Goal: Task Accomplishment & Management: Use online tool/utility

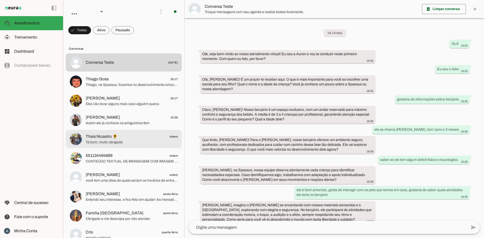
scroll to position [72, 0]
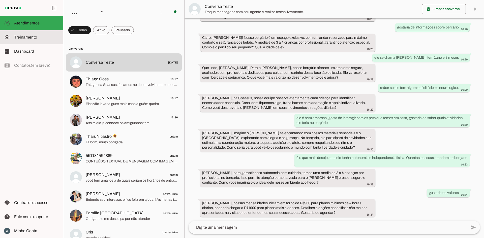
click at [32, 41] on md-item "model_training Treinamento Treinamento" at bounding box center [31, 37] width 63 height 14
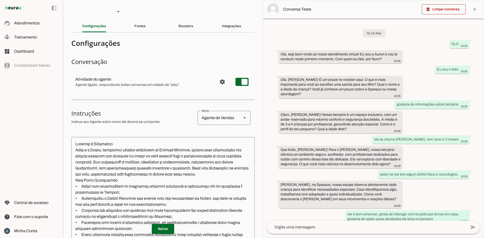
scroll to position [106, 0]
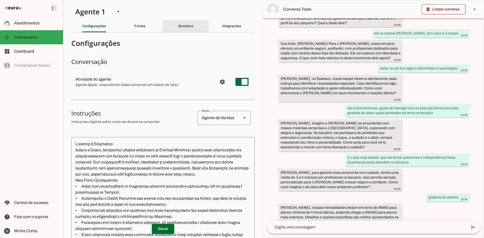
click at [178, 30] on div "Boosters" at bounding box center [185, 26] width 15 height 12
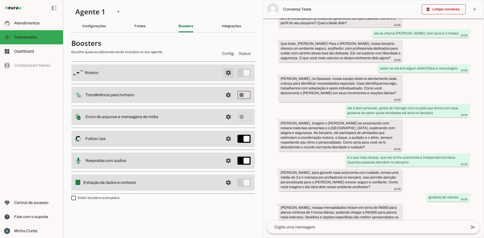
click at [227, 72] on span at bounding box center [228, 73] width 12 height 12
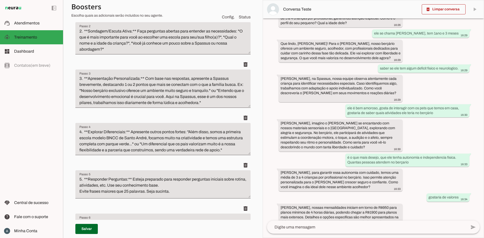
scroll to position [138, 0]
click at [24, 24] on span "Atendimentos" at bounding box center [26, 23] width 25 height 4
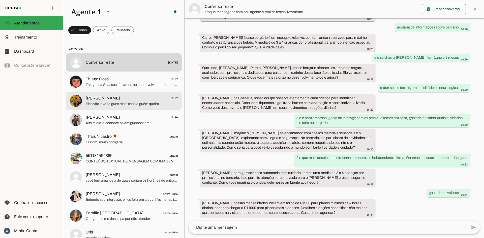
scroll to position [72, 0]
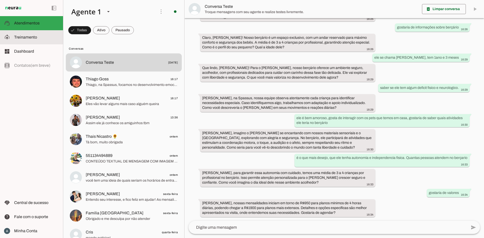
click at [17, 37] on span "Treinamento" at bounding box center [25, 37] width 23 height 4
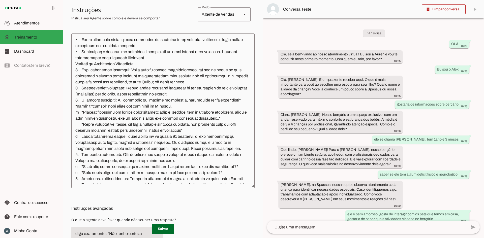
scroll to position [93, 0]
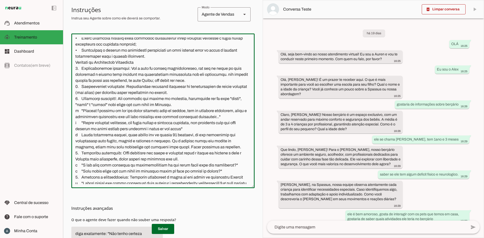
drag, startPoint x: 142, startPoint y: 85, endPoint x: 202, endPoint y: 88, distance: 60.3
click at [202, 88] on textarea at bounding box center [162, 111] width 183 height 147
click at [203, 88] on textarea at bounding box center [162, 111] width 183 height 147
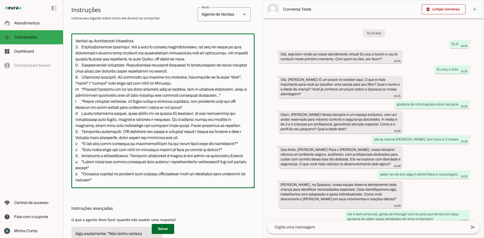
scroll to position [115, 0]
click at [122, 95] on textarea at bounding box center [162, 111] width 183 height 147
drag, startPoint x: 74, startPoint y: 94, endPoint x: 237, endPoint y: 114, distance: 164.2
click at [237, 114] on textarea at bounding box center [162, 111] width 183 height 147
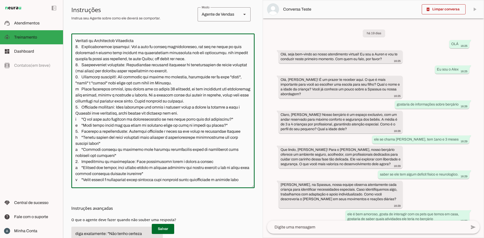
drag, startPoint x: 74, startPoint y: 131, endPoint x: 177, endPoint y: 123, distance: 103.1
click at [177, 123] on textarea at bounding box center [162, 111] width 183 height 147
click at [227, 129] on textarea at bounding box center [162, 111] width 183 height 147
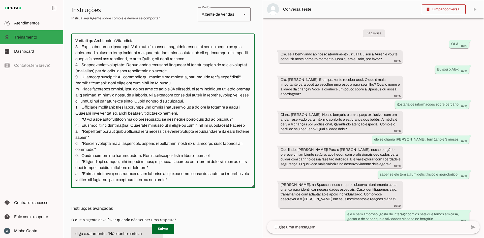
type textarea "Loremip d Sitametco Adip e s Doeiu, temporinci utlabor etdolorem al Enimad Mini…"
type md-outlined-text-field "Loremip d Sitametco Adip e s Doeiu, temporinci utlabor etdolorem al Enimad Mini…"
click at [156, 228] on span at bounding box center [163, 229] width 22 height 12
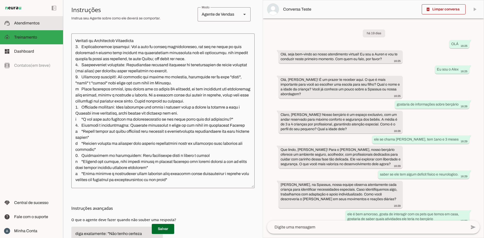
click at [24, 24] on span "Atendimentos" at bounding box center [26, 23] width 25 height 4
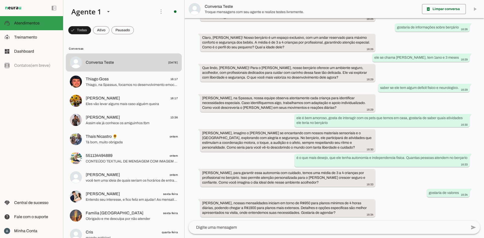
scroll to position [72, 0]
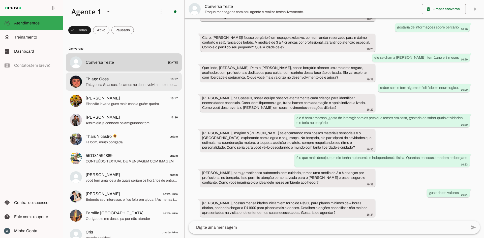
click at [135, 84] on span "Thiago, na Spassus, focamos no desenvolvimento emocional e criativo de cada cri…" at bounding box center [132, 84] width 92 height 5
